Goal: Transaction & Acquisition: Subscribe to service/newsletter

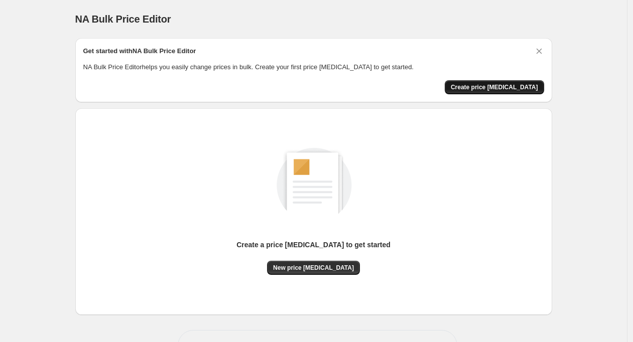
click at [511, 84] on span "Create price [MEDICAL_DATA]" at bounding box center [494, 87] width 87 height 8
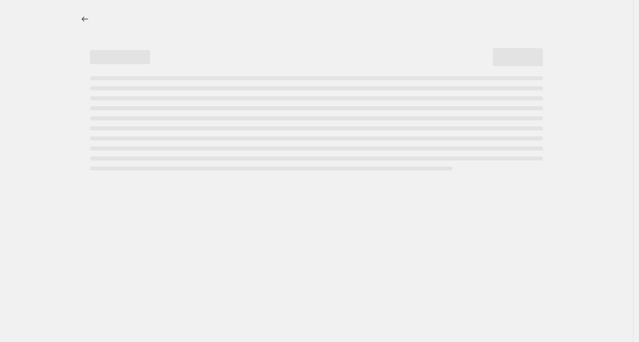
select select "percentage"
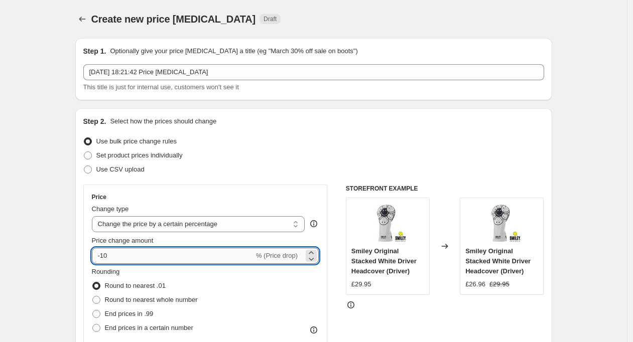
click at [181, 255] on input "-10" at bounding box center [173, 256] width 162 height 16
type input "-1"
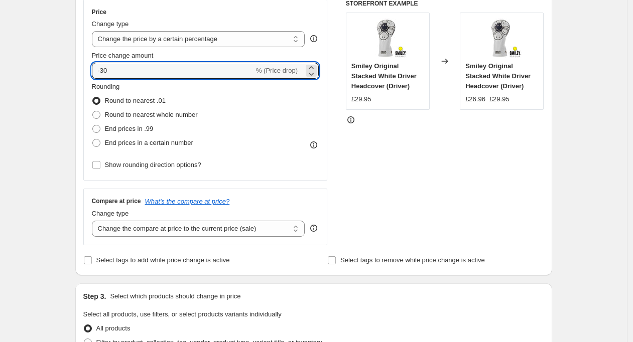
scroll to position [197, 0]
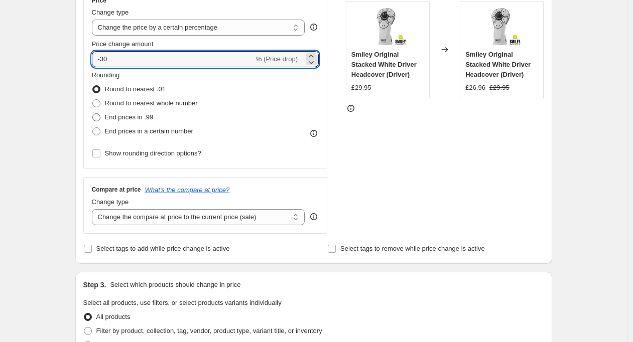
type input "-30"
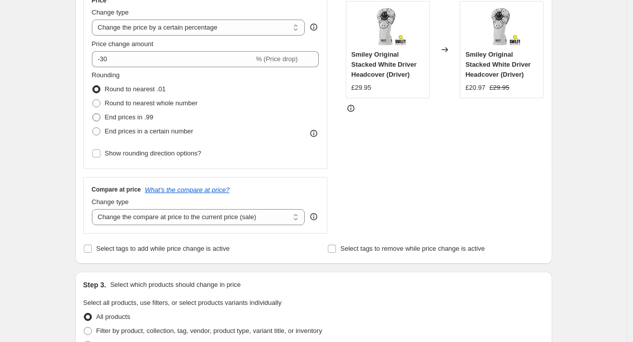
click at [140, 120] on span "End prices in .99" at bounding box center [129, 117] width 49 height 8
click at [93, 114] on input "End prices in .99" at bounding box center [92, 113] width 1 height 1
radio input "true"
click at [136, 222] on select "Change the compare at price to the current price (sale) Change the compare at p…" at bounding box center [198, 217] width 213 height 16
select select "remove"
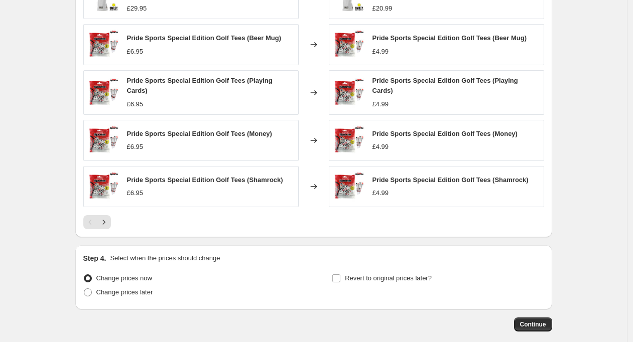
scroll to position [668, 0]
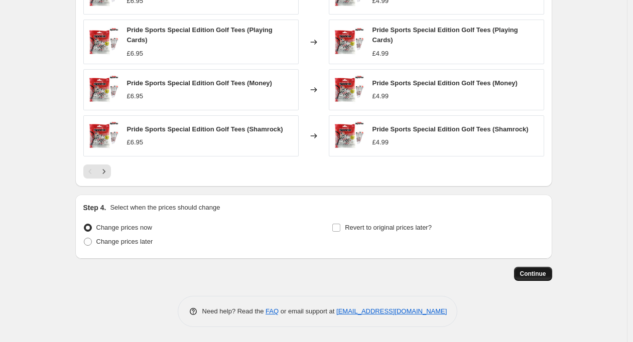
click at [543, 272] on span "Continue" at bounding box center [533, 274] width 26 height 8
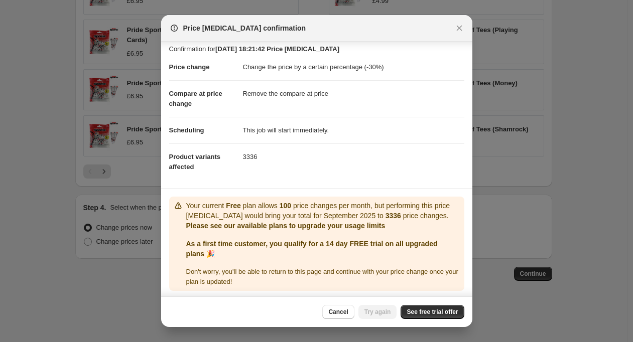
scroll to position [18, 0]
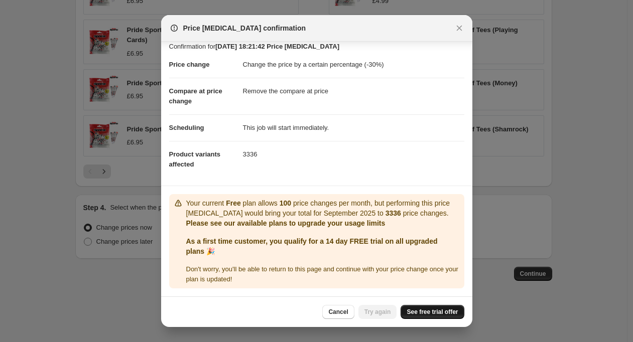
click at [447, 308] on span "See free trial offer" at bounding box center [432, 312] width 51 height 8
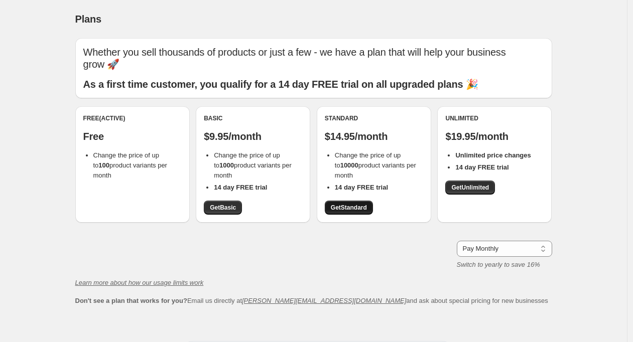
click at [330, 201] on link "Get Standard" at bounding box center [349, 208] width 48 height 14
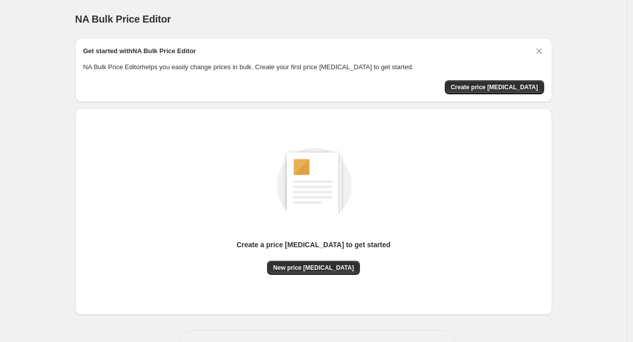
drag, startPoint x: 0, startPoint y: 0, endPoint x: 441, endPoint y: 128, distance: 458.9
click at [441, 127] on div "Create a price [MEDICAL_DATA] to get started New price [MEDICAL_DATA]" at bounding box center [313, 201] width 461 height 149
